Goal: Ask a question

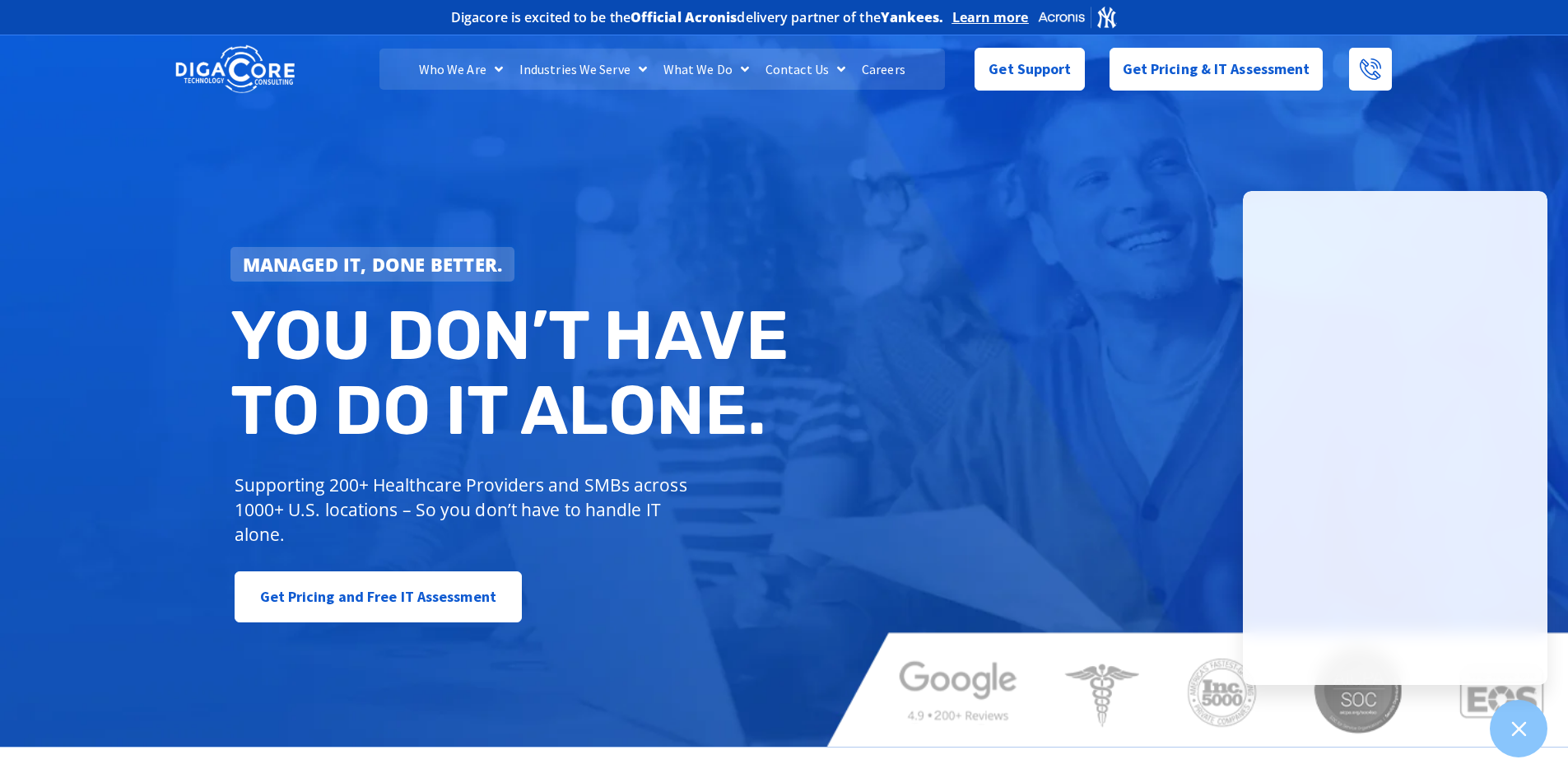
click at [1129, 217] on div "Managed IT, done better. You don’t have to do IT alone. Supporting 200+ Healthc…" at bounding box center [784, 389] width 1568 height 716
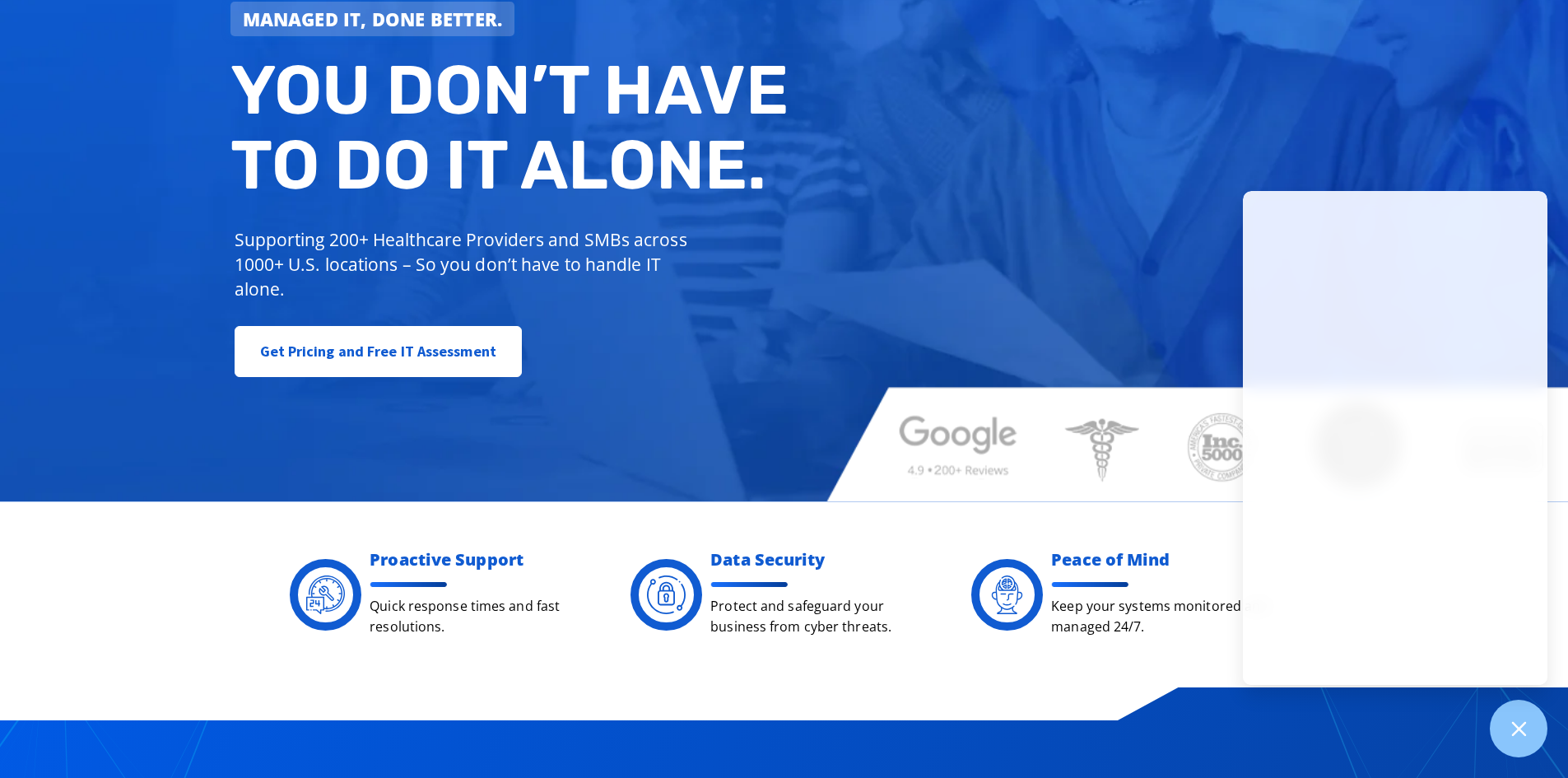
scroll to position [247, 0]
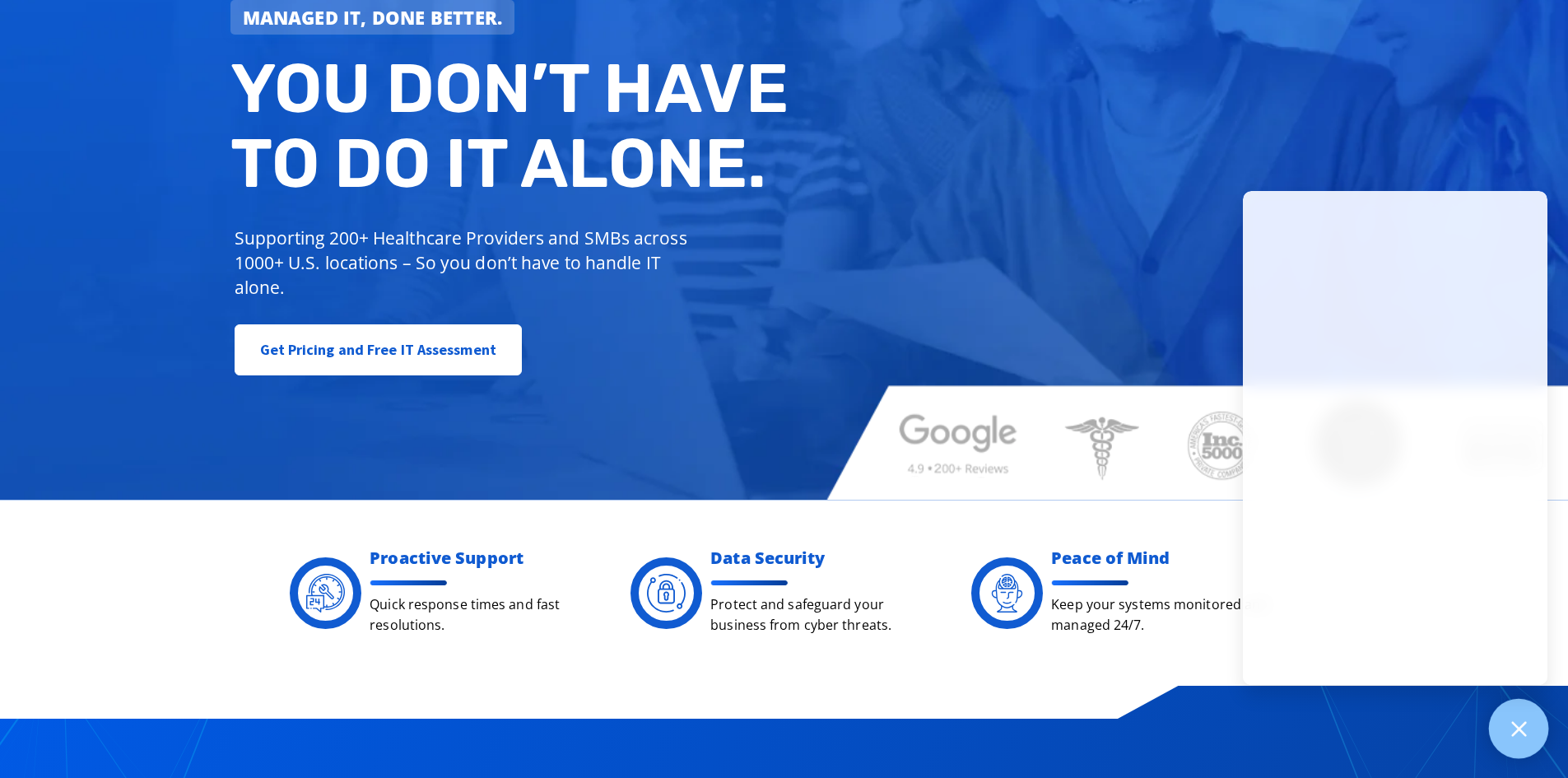
click at [1528, 730] on icon at bounding box center [1519, 729] width 21 height 21
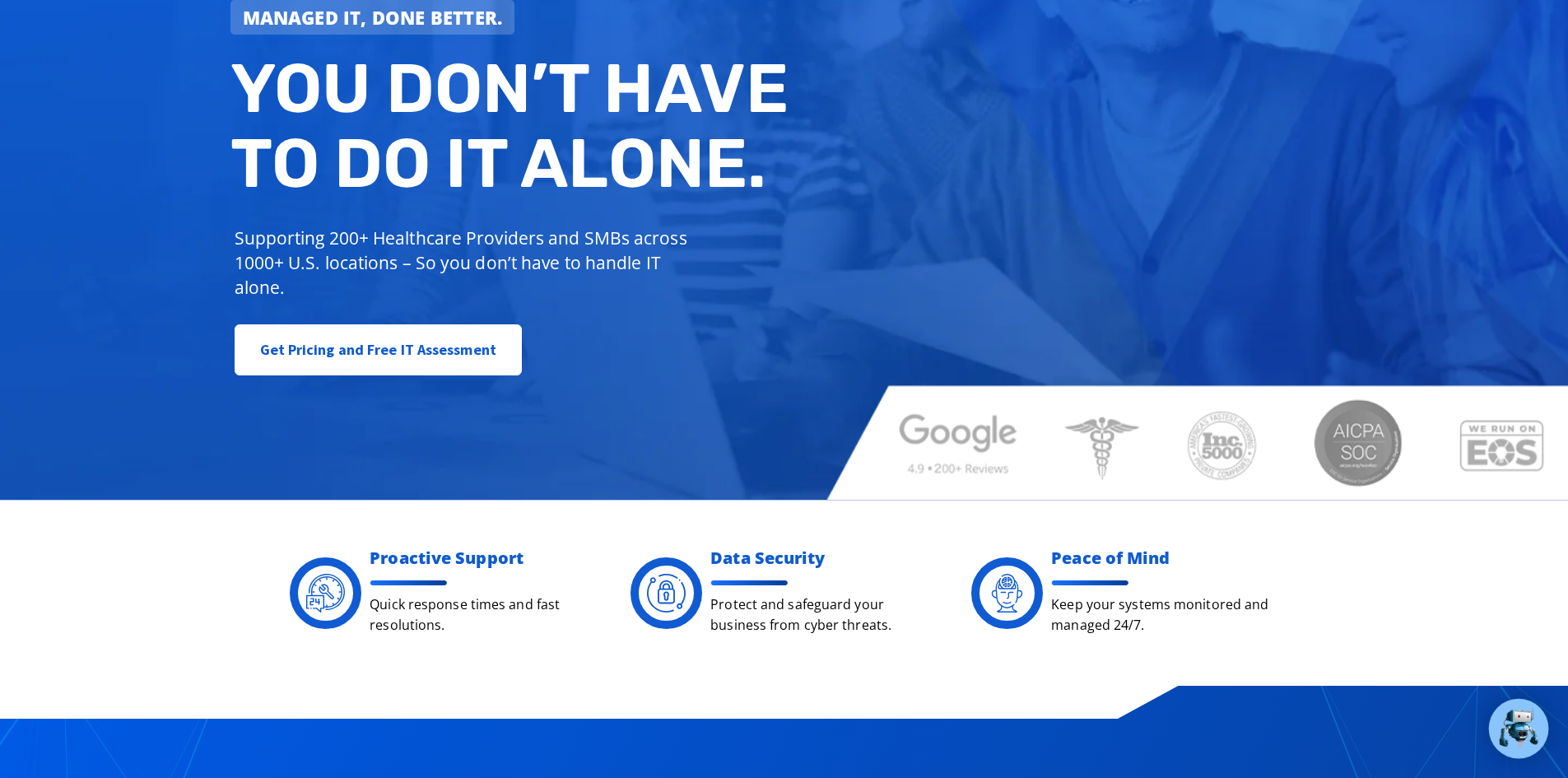
scroll to position [0, 0]
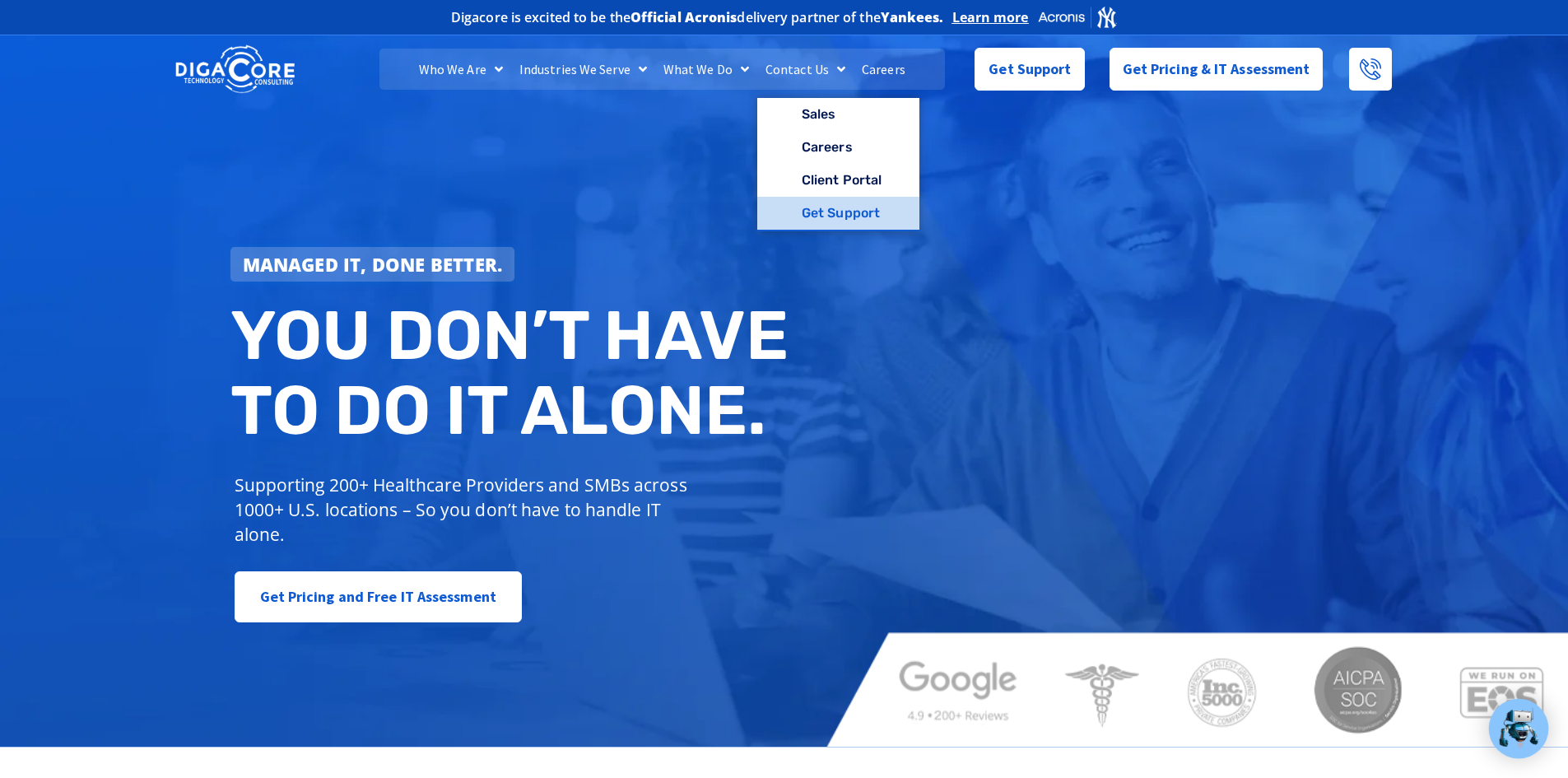
click at [841, 213] on link "Get Support" at bounding box center [838, 213] width 162 height 33
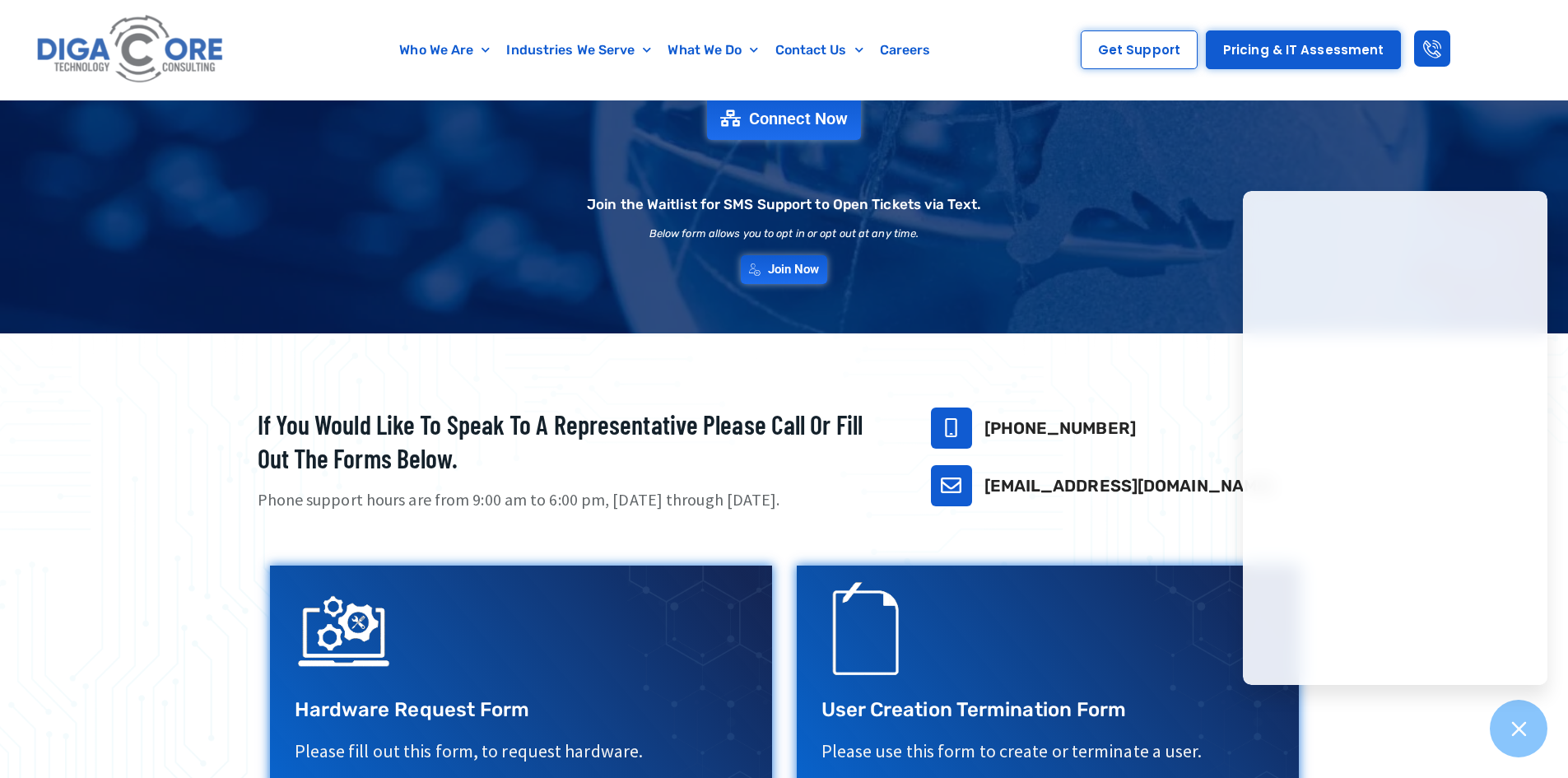
scroll to position [164, 0]
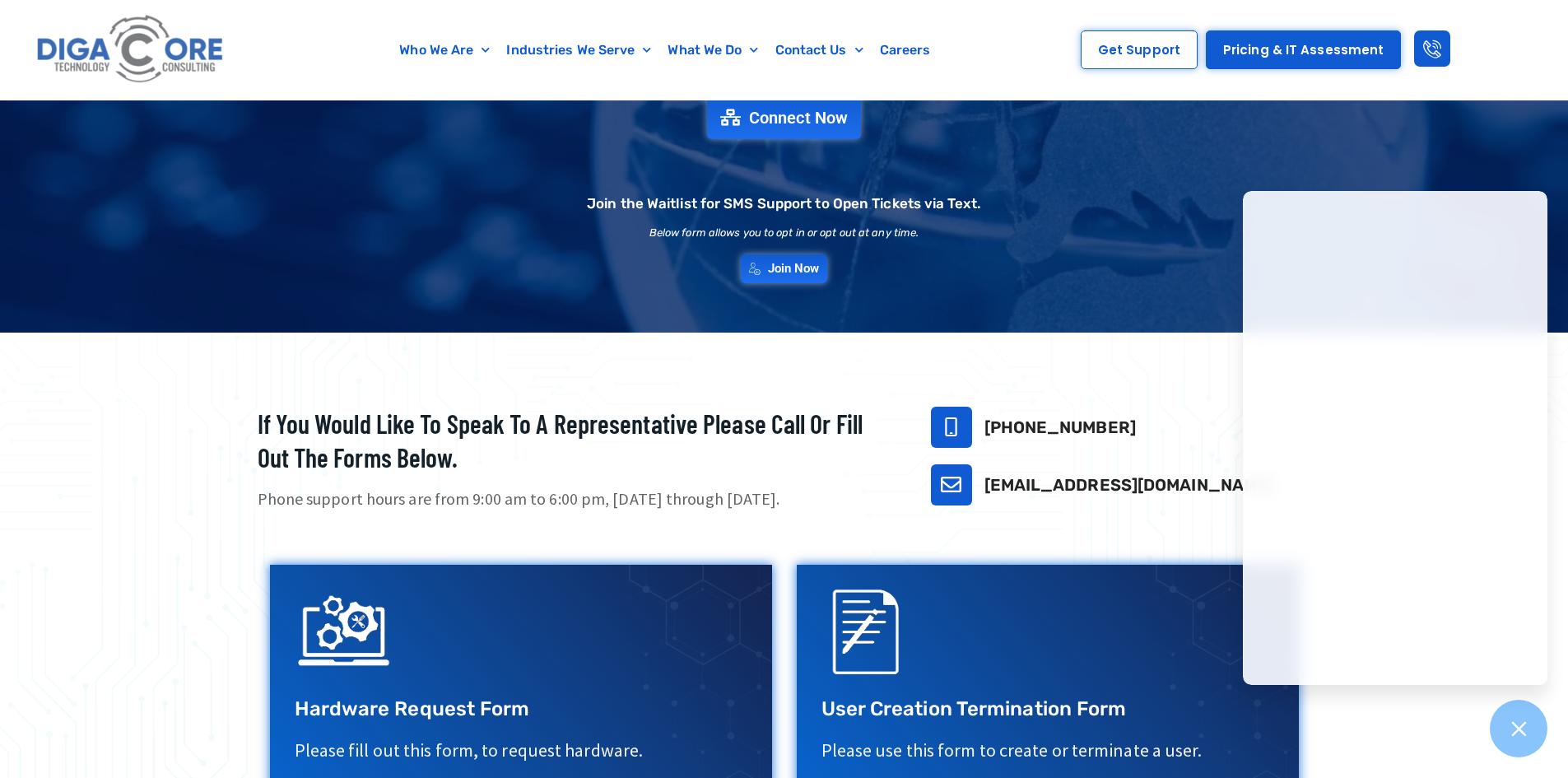
click at [1100, 212] on div "Support Request Connect Now Join the Waitlist for SMS Support to Open Tickets v…" at bounding box center [784, 157] width 1152 height 267
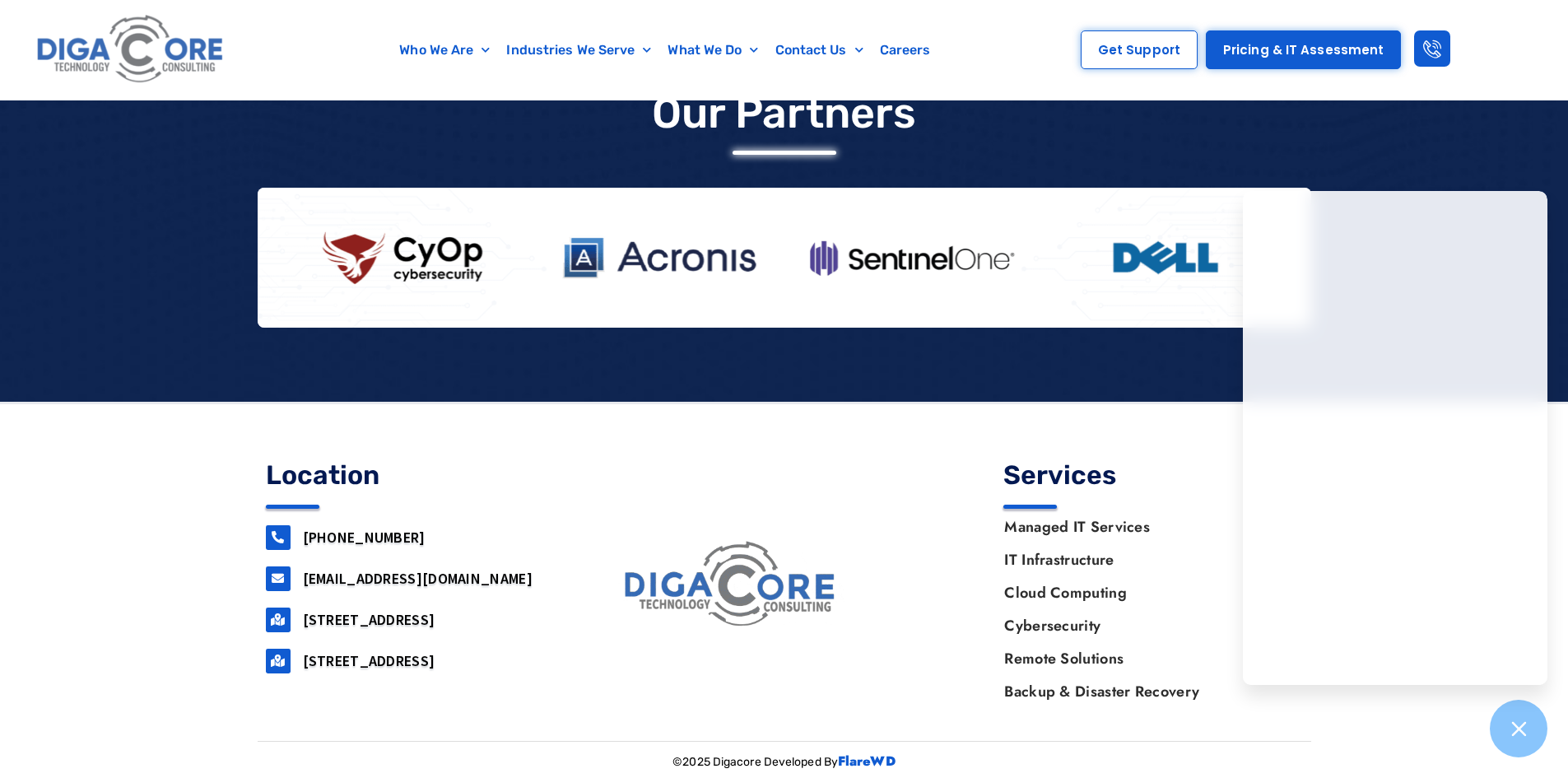
scroll to position [1393, 0]
